Goal: Navigation & Orientation: Find specific page/section

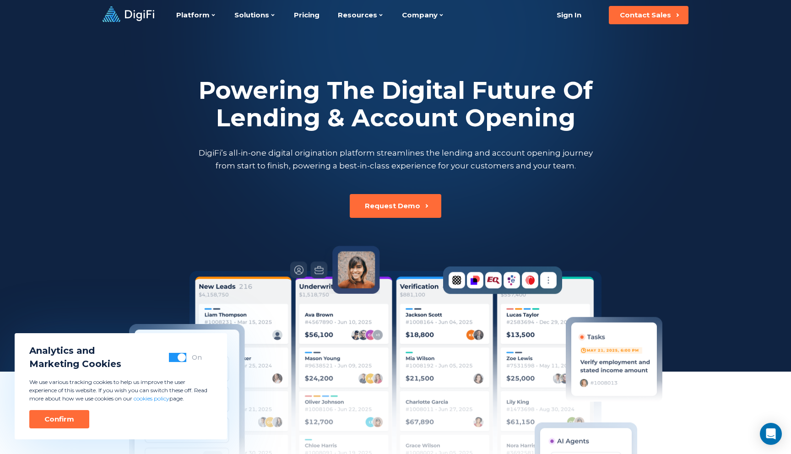
click at [489, 222] on div "Powering The Digital Future Of Lending & Account Opening DigiFi’s all-in-one di…" at bounding box center [395, 283] width 508 height 506
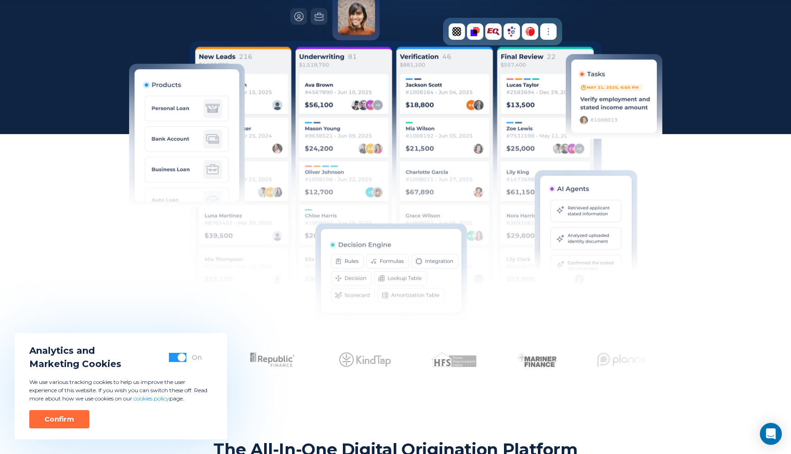
scroll to position [313, 0]
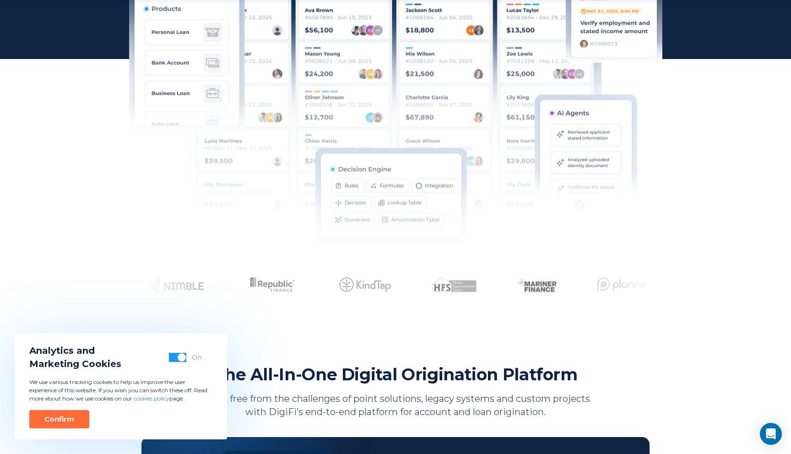
click at [58, 430] on div "Analytics and Marketing Cookies On We use various tracking cookies to help us i…" at bounding box center [121, 386] width 212 height 106
click at [62, 417] on div "Confirm" at bounding box center [59, 419] width 30 height 9
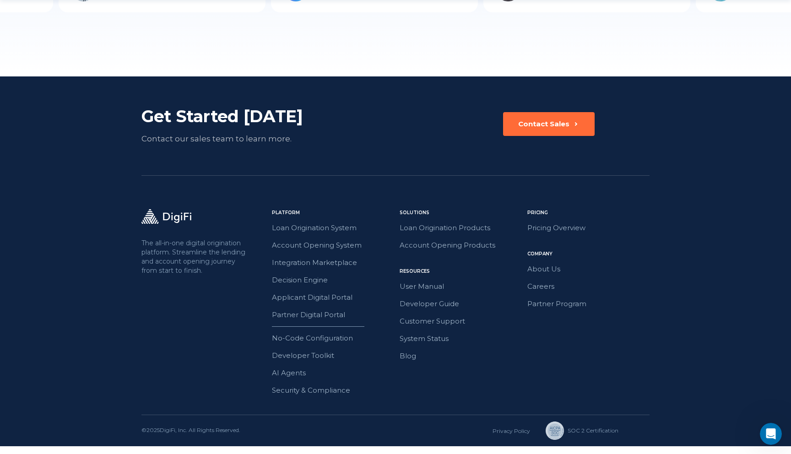
scroll to position [2516, 0]
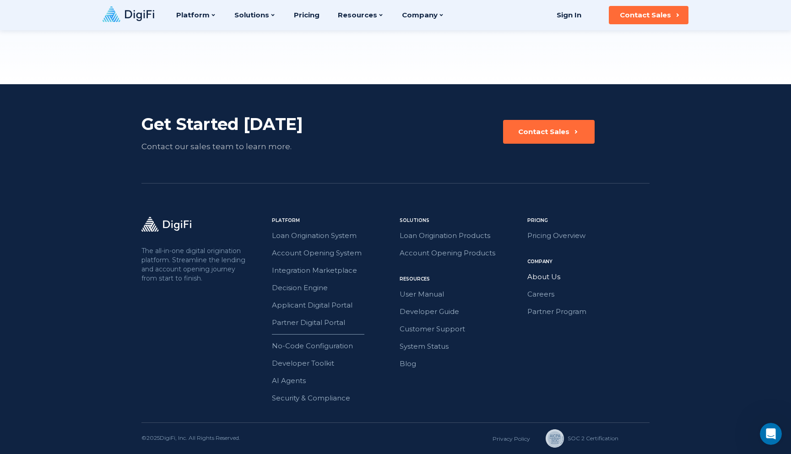
click at [547, 277] on link "About Us" at bounding box center [588, 277] width 122 height 12
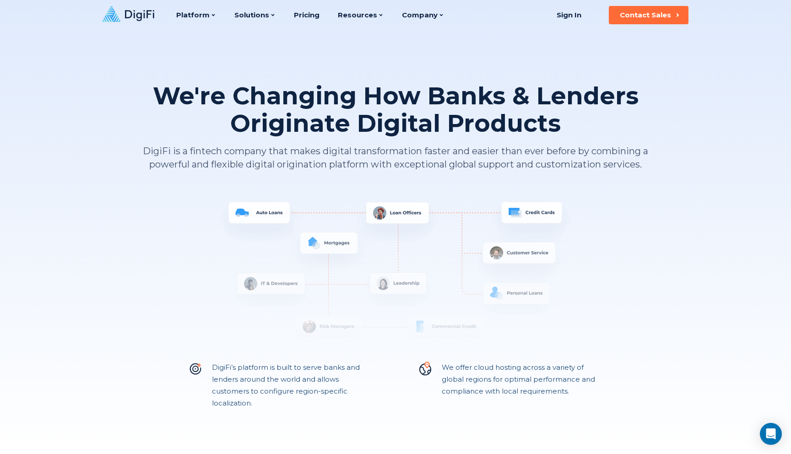
click at [144, 12] on icon at bounding box center [129, 14] width 52 height 16
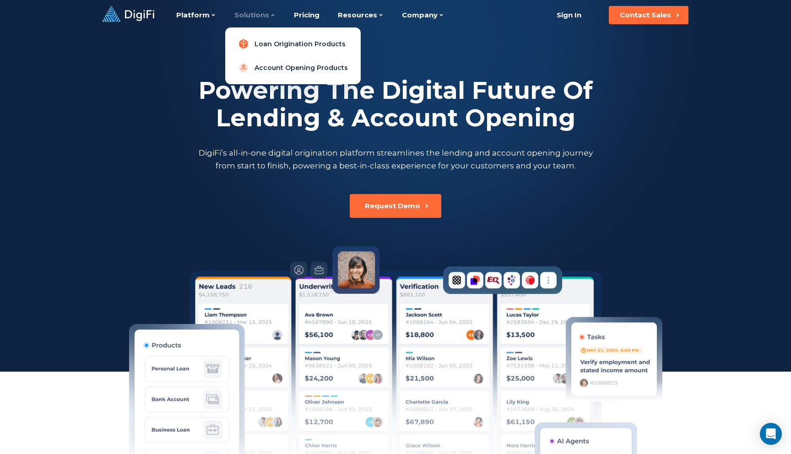
click at [270, 42] on link "Loan Origination Products" at bounding box center [293, 44] width 121 height 18
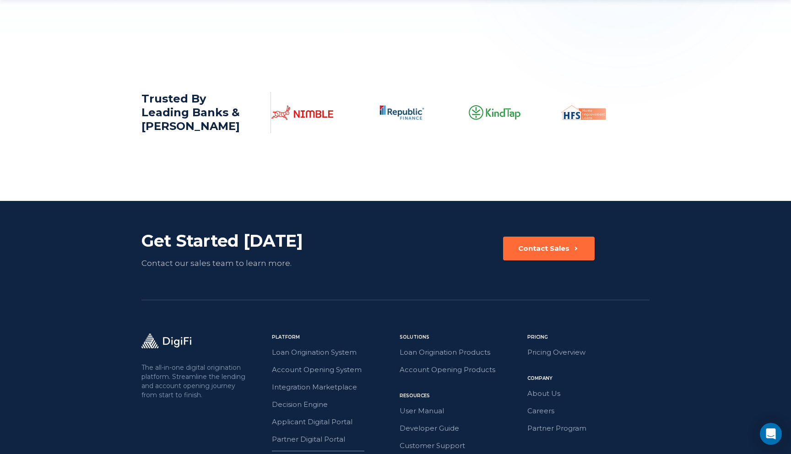
scroll to position [1470, 0]
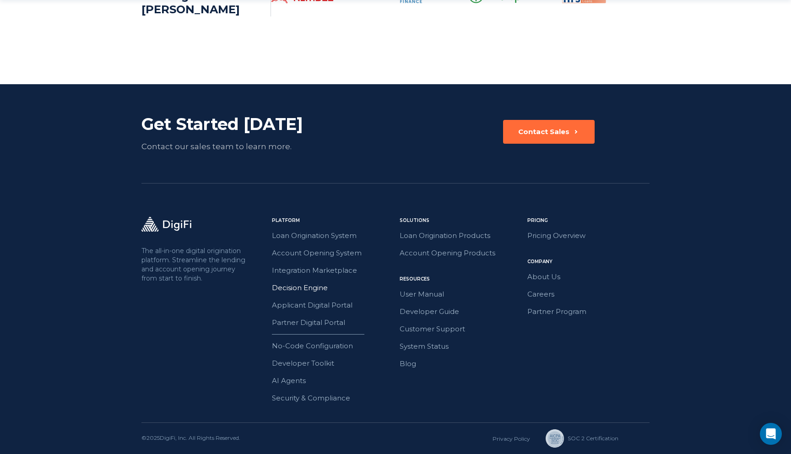
click at [326, 286] on link "Decision Engine" at bounding box center [333, 288] width 122 height 12
